Goal: Understand process/instructions

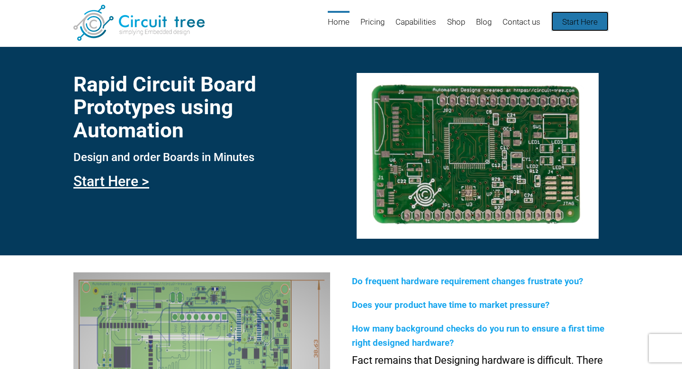
click at [579, 22] on link "Start Here" at bounding box center [580, 21] width 57 height 20
click at [111, 181] on link "Start Here >" at bounding box center [111, 181] width 76 height 17
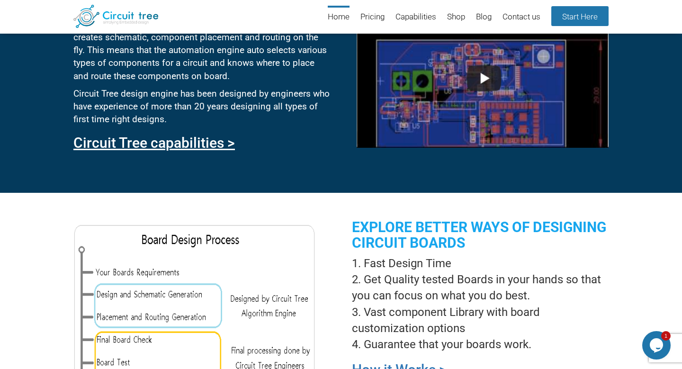
scroll to position [624, 0]
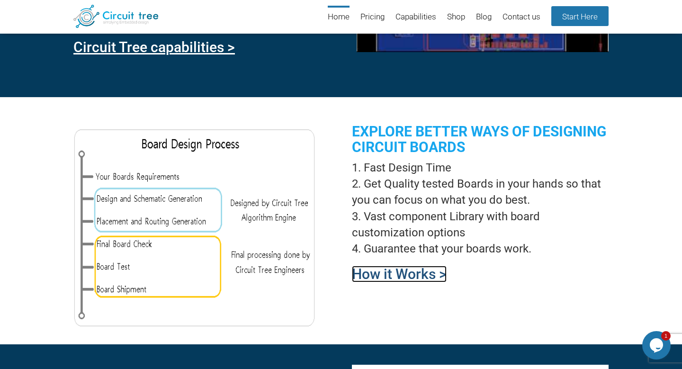
click at [435, 275] on link "How it Works >" at bounding box center [399, 274] width 95 height 17
